Goal: Task Accomplishment & Management: Manage account settings

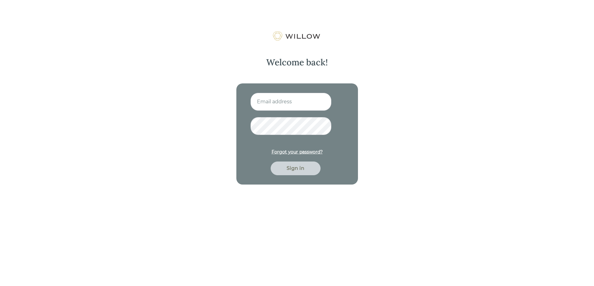
click at [259, 100] on input at bounding box center [290, 102] width 81 height 18
type input "hrodriques@beaconpointe.com"
click at [288, 170] on div "Sign in" at bounding box center [296, 168] width 36 height 7
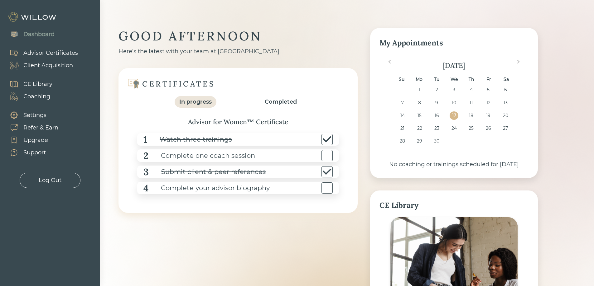
click at [55, 65] on div "Client Acquisition" at bounding box center [48, 65] width 50 height 8
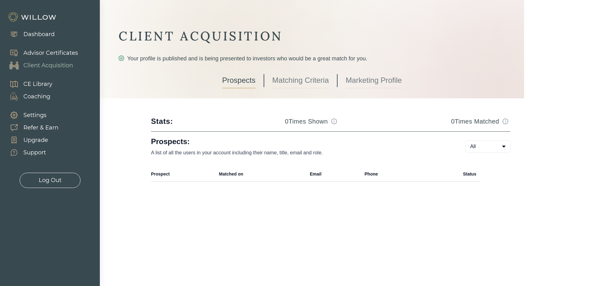
click at [386, 79] on link "Marketing Profile" at bounding box center [373, 81] width 56 height 16
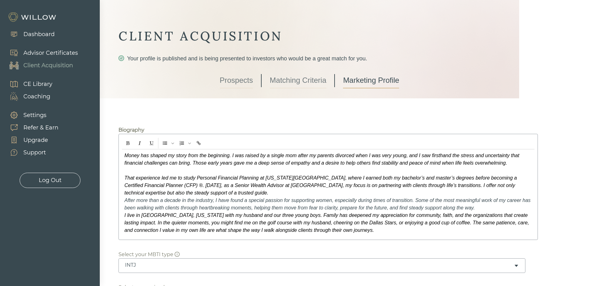
click at [336, 232] on span "I live in Wylie, Texas with my husband and our three young boys. Family has dee…" at bounding box center [326, 223] width 405 height 20
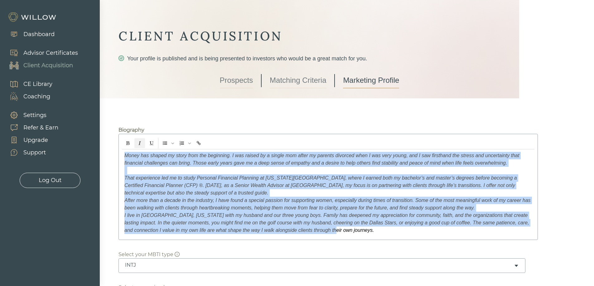
drag, startPoint x: 337, startPoint y: 232, endPoint x: 98, endPoint y: 137, distance: 257.5
click at [98, 137] on div "Dashboard Advisor Certificates Client Acquisition CE Library Coaching Settings …" at bounding box center [297, 143] width 594 height 286
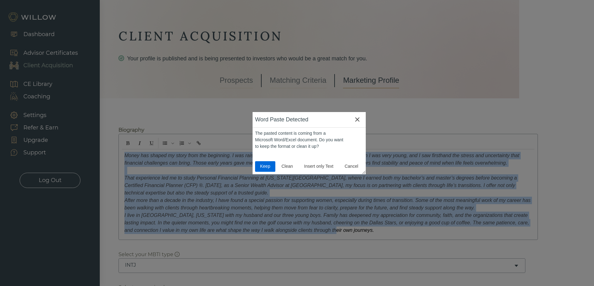
click at [265, 168] on span "Keep" at bounding box center [264, 166] width 15 height 7
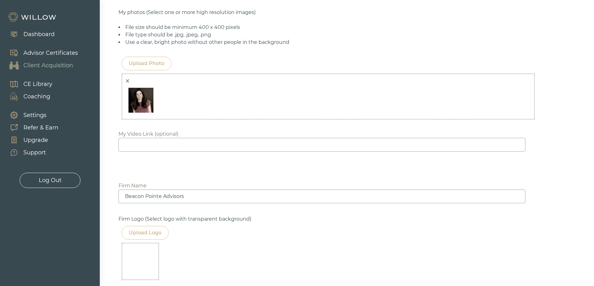
scroll to position [499, 0]
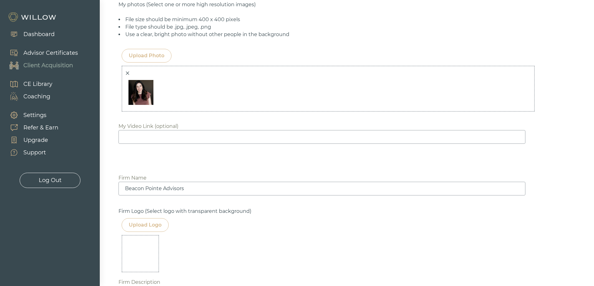
click at [127, 72] on icon "close" at bounding box center [127, 73] width 4 height 4
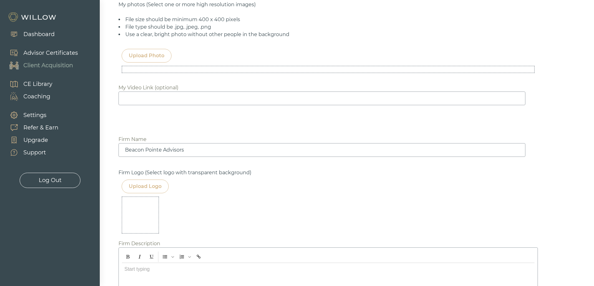
click at [135, 55] on div "Upload Photo" at bounding box center [147, 55] width 36 height 7
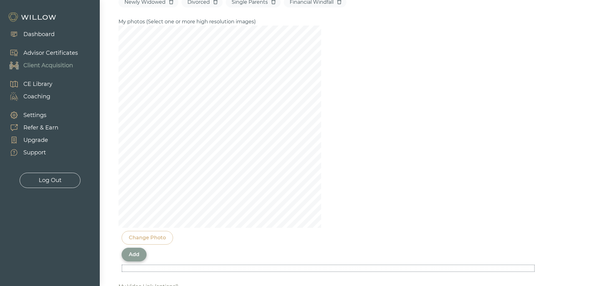
scroll to position [468, 0]
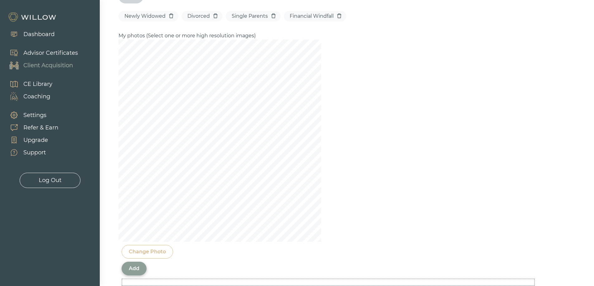
click at [139, 255] on div "Change Photo" at bounding box center [147, 251] width 37 height 7
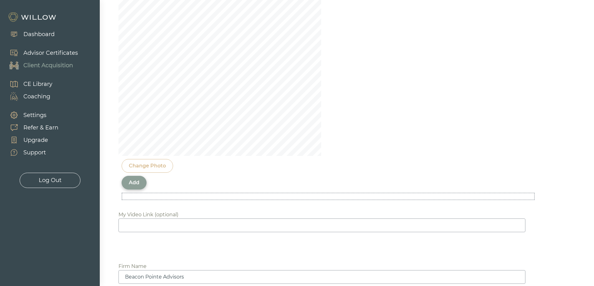
scroll to position [561, 0]
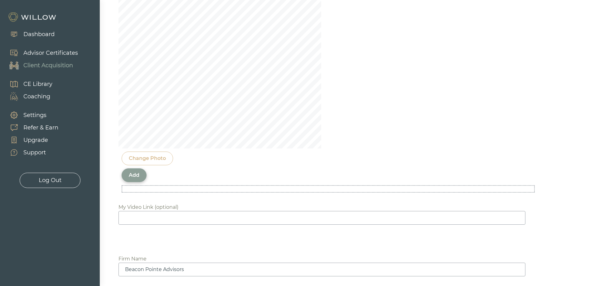
click at [132, 178] on div "Add" at bounding box center [134, 175] width 11 height 7
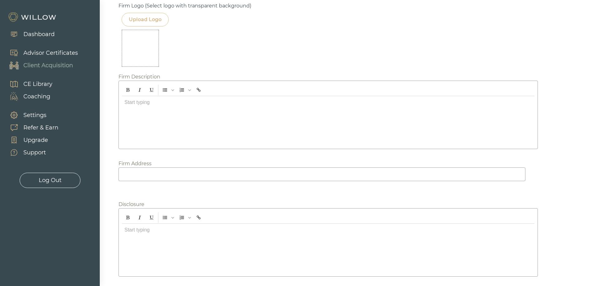
scroll to position [708, 0]
click at [160, 103] on div at bounding box center [328, 118] width 412 height 50
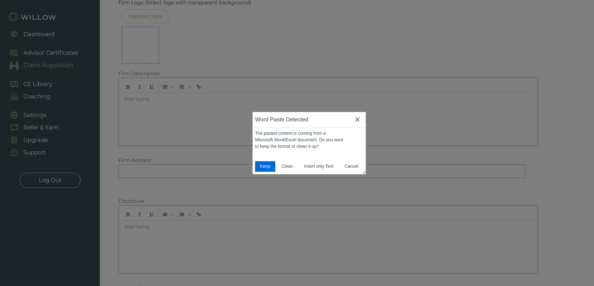
click at [261, 167] on span "Keep" at bounding box center [264, 166] width 15 height 7
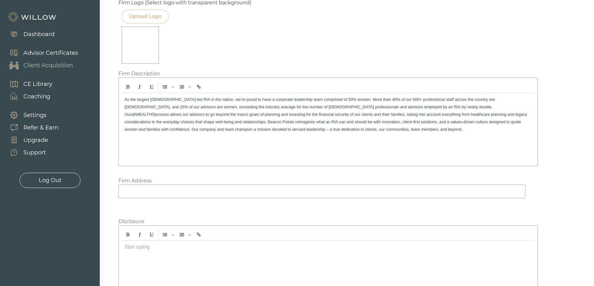
click at [241, 191] on input at bounding box center [321, 192] width 407 height 14
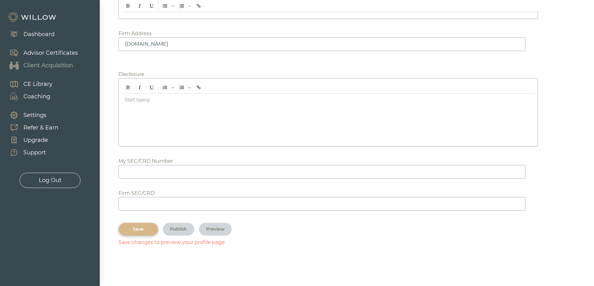
scroll to position [856, 0]
type input "www.beaconpointe.com"
click at [143, 231] on div "Save" at bounding box center [138, 229] width 25 height 7
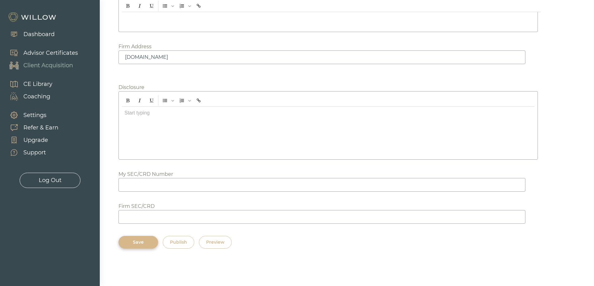
click at [215, 242] on div "Preview" at bounding box center [215, 242] width 18 height 7
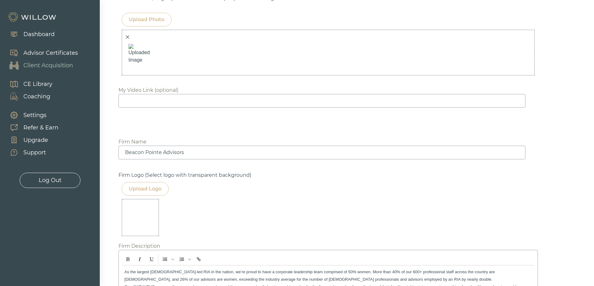
scroll to position [530, 0]
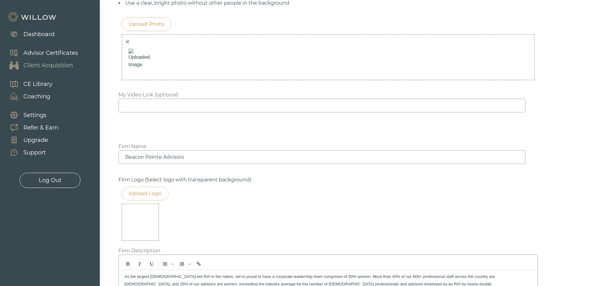
click at [137, 63] on img at bounding box center [140, 61] width 31 height 31
click at [126, 41] on icon "close" at bounding box center [127, 42] width 4 height 4
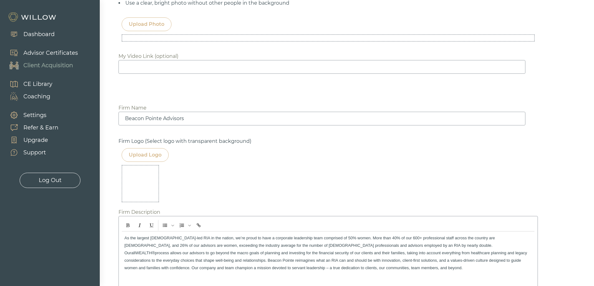
click at [131, 25] on div "Upload Photo" at bounding box center [147, 24] width 36 height 7
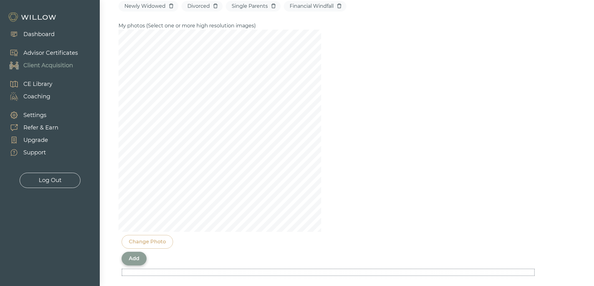
scroll to position [477, 0]
click at [369, 213] on div "Biography Money has shaped my story from the beginning. I was raised by a singl…" at bounding box center [327, 208] width 419 height 1119
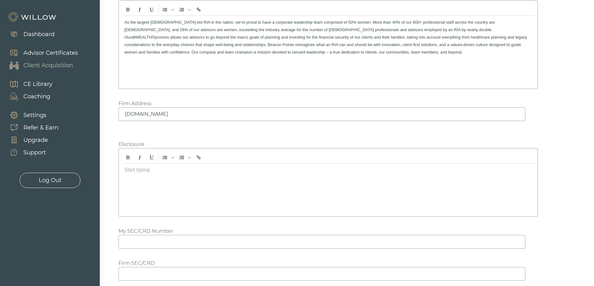
scroll to position [999, 0]
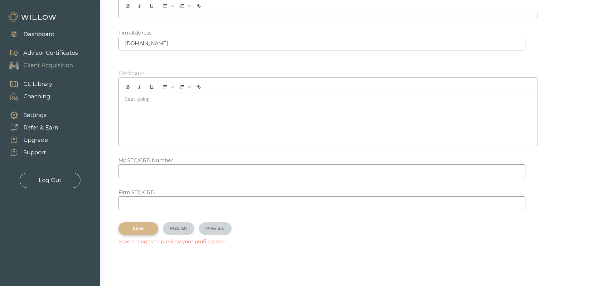
click at [128, 233] on button "Save" at bounding box center [138, 229] width 40 height 13
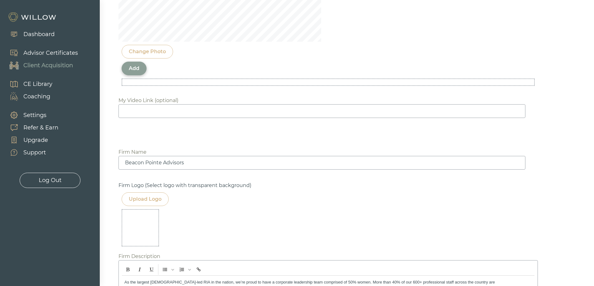
scroll to position [656, 0]
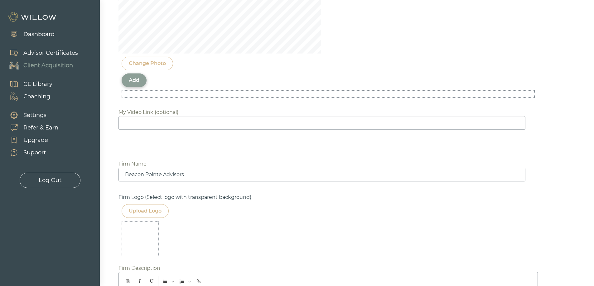
click at [134, 79] on div "Add" at bounding box center [134, 80] width 11 height 7
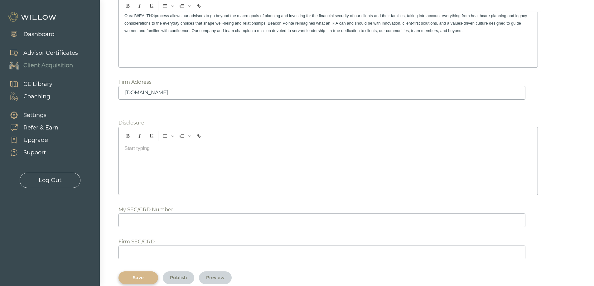
scroll to position [856, 0]
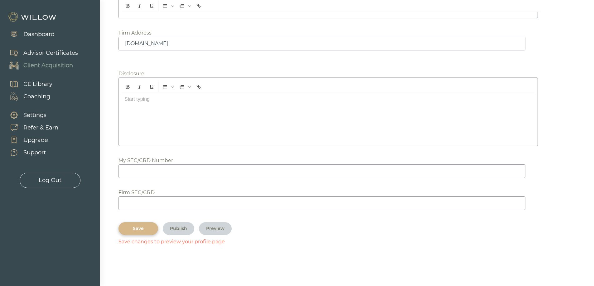
click at [138, 231] on div "Save" at bounding box center [138, 229] width 25 height 7
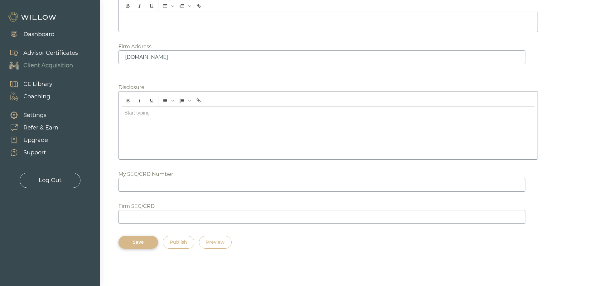
click at [185, 243] on div "Publish" at bounding box center [178, 242] width 17 height 7
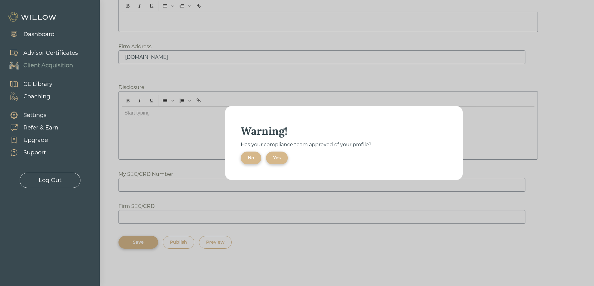
click at [272, 158] on button "Yes" at bounding box center [277, 158] width 22 height 13
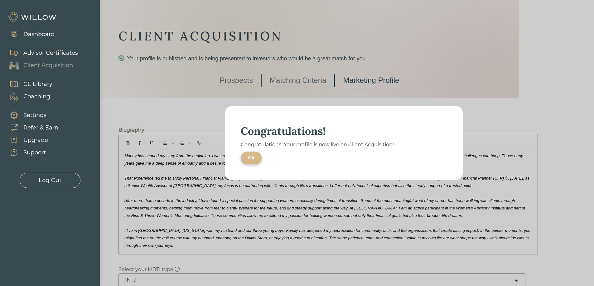
click at [255, 160] on button "Ok" at bounding box center [251, 158] width 21 height 13
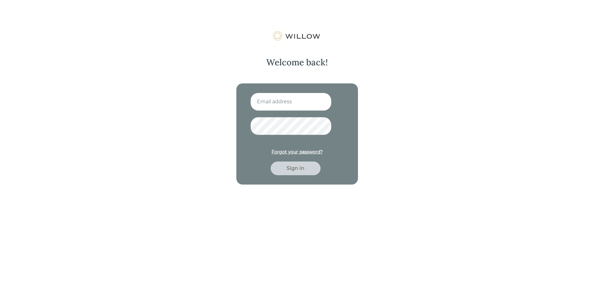
click at [271, 103] on input at bounding box center [290, 102] width 81 height 18
type input "[EMAIL_ADDRESS][DOMAIN_NAME]"
click at [288, 171] on div "Sign in" at bounding box center [296, 168] width 36 height 7
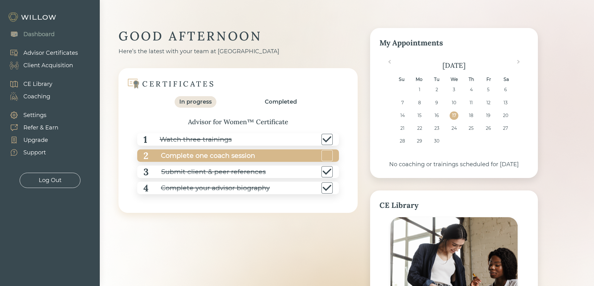
click at [323, 156] on div at bounding box center [326, 155] width 11 height 11
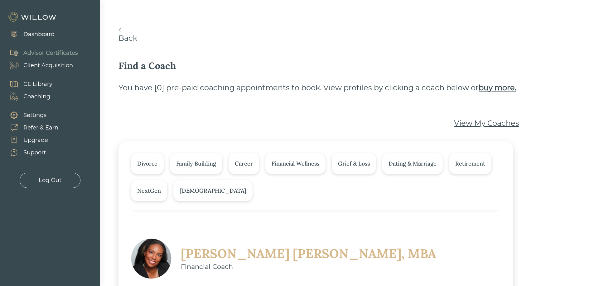
click at [120, 31] on img at bounding box center [119, 30] width 3 height 5
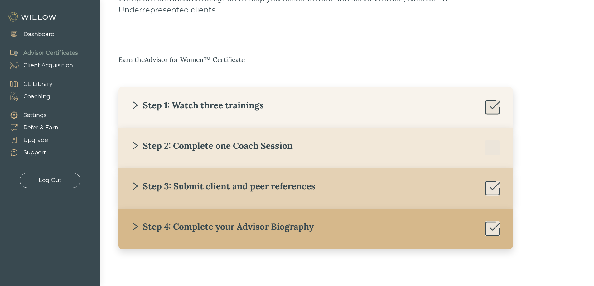
scroll to position [61, 0]
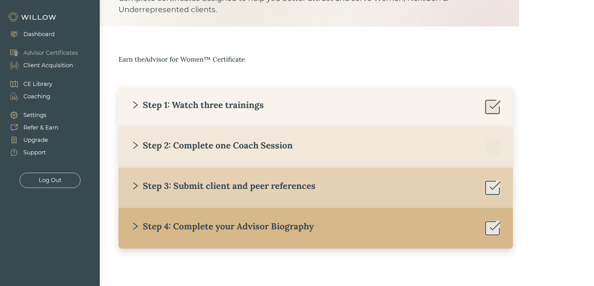
click at [133, 145] on icon "right" at bounding box center [135, 145] width 9 height 9
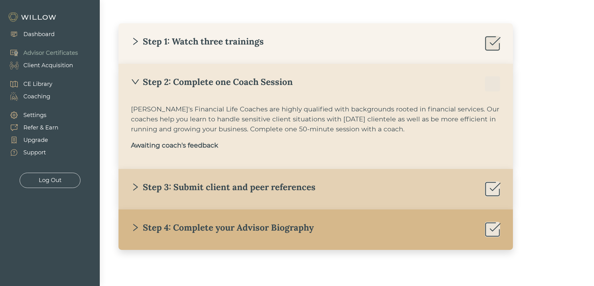
scroll to position [126, 0]
